Goal: Task Accomplishment & Management: Manage account settings

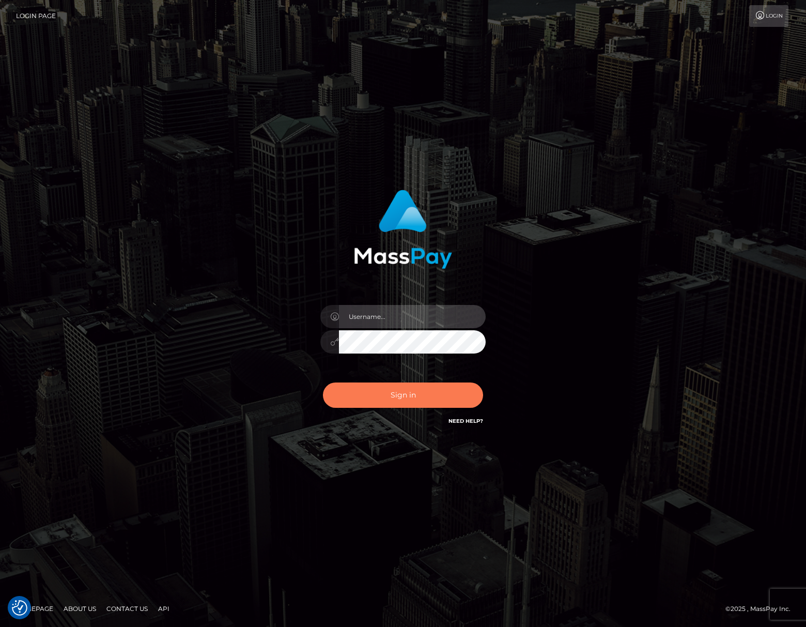
type input "[PERSON_NAME].Silversocial"
click at [412, 387] on button "Sign in" at bounding box center [403, 394] width 160 height 25
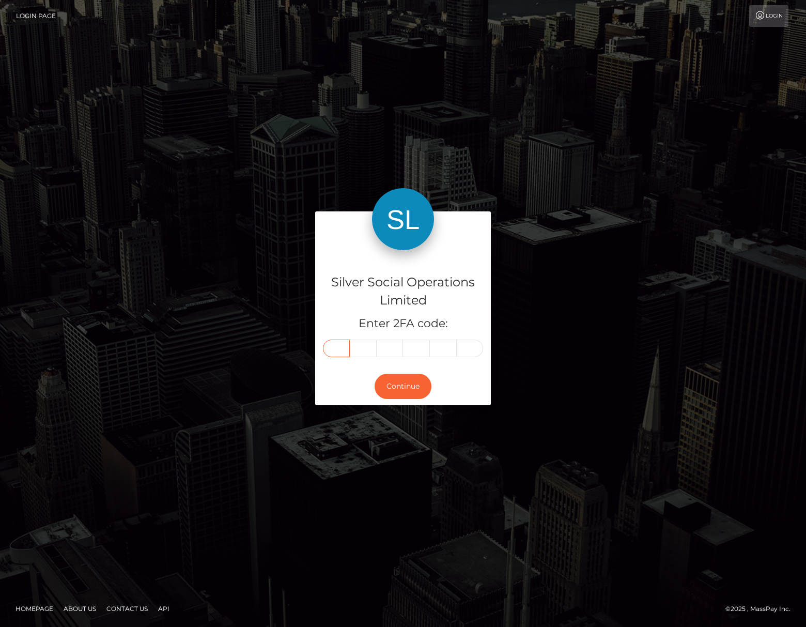
click at [336, 344] on input "text" at bounding box center [336, 349] width 27 height 18
type input "0"
type input "4"
type input "0"
type input "7"
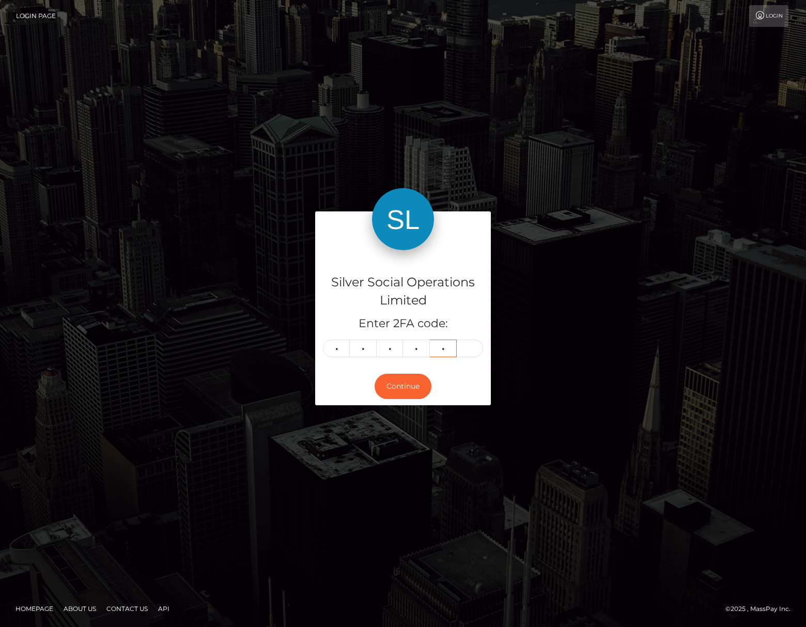
type input "5"
type input "8"
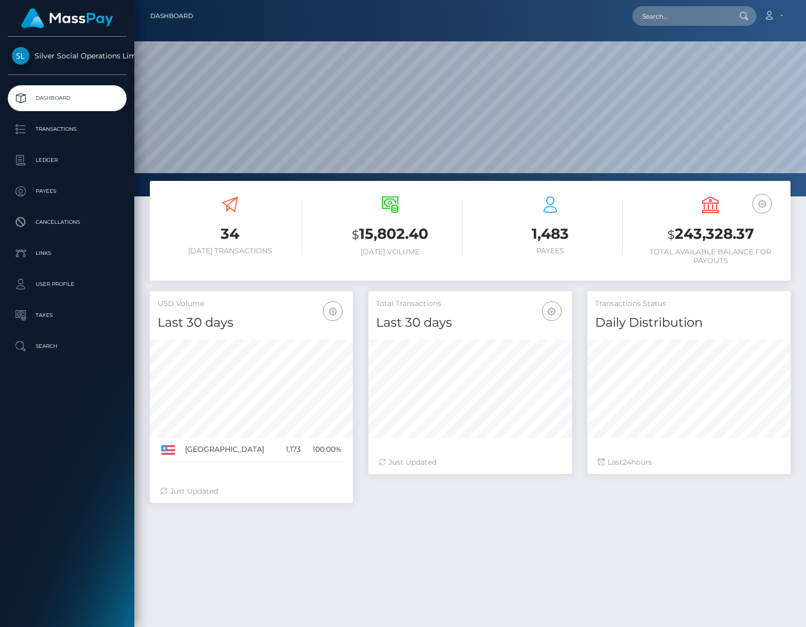
scroll to position [183, 203]
drag, startPoint x: 752, startPoint y: 228, endPoint x: 766, endPoint y: 228, distance: 13.4
click at [766, 228] on h3 "$ 243,328.37" at bounding box center [710, 234] width 145 height 21
copy h3 "$ 243,328.37"
